Goal: Information Seeking & Learning: Learn about a topic

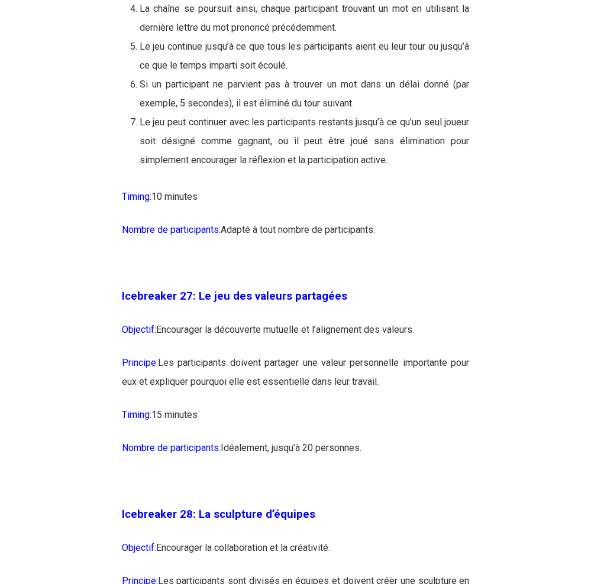
scroll to position [12774, 0]
drag, startPoint x: 147, startPoint y: 243, endPoint x: 229, endPoint y: 287, distance: 92.6
drag, startPoint x: 230, startPoint y: 280, endPoint x: 146, endPoint y: 248, distance: 89.8
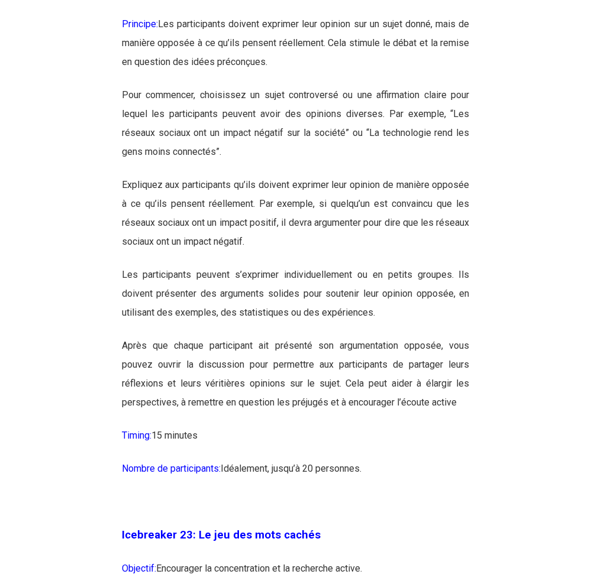
scroll to position [10645, 0]
